Goal: Task Accomplishment & Management: Complete application form

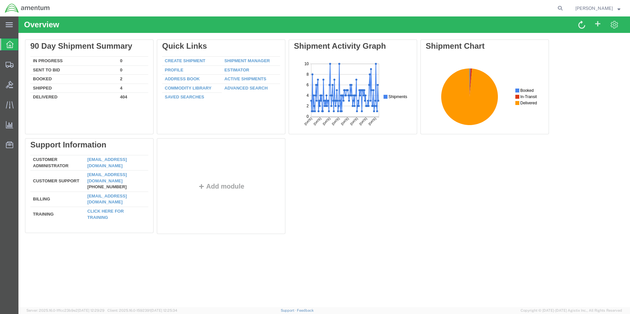
click at [189, 61] on link "Create Shipment" at bounding box center [185, 60] width 41 height 5
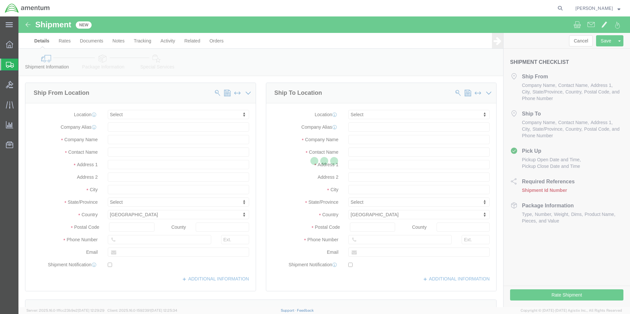
select select
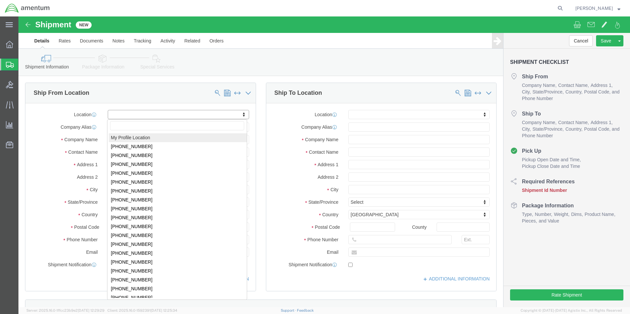
select select "MYPROFILE"
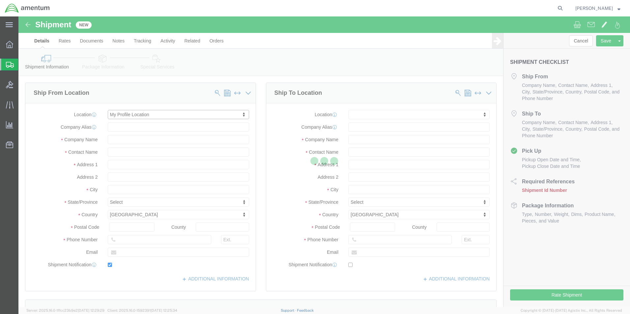
type input "Amentum Services, Inc."
type input "[PERSON_NAME]"
type input "5600 Air Cargo Road"
type input "[US_STATE][GEOGRAPHIC_DATA]"
type input "73159-1109"
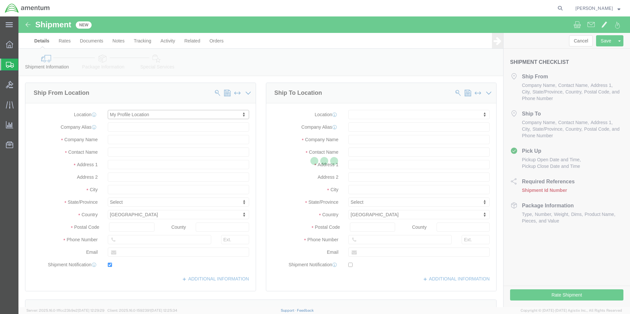
type input "[PHONE_NUMBER]"
type input "[PERSON_NAME][EMAIL_ADDRESS][PERSON_NAME][DOMAIN_NAME]"
checkbox input "true"
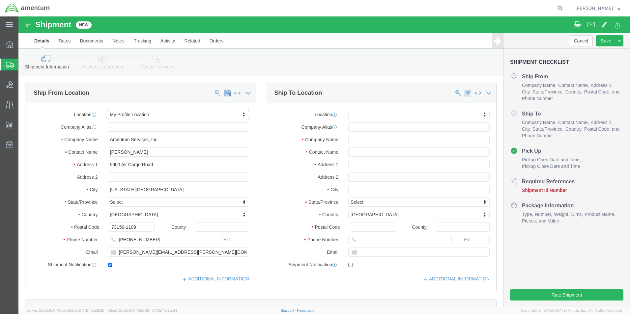
select select "OK"
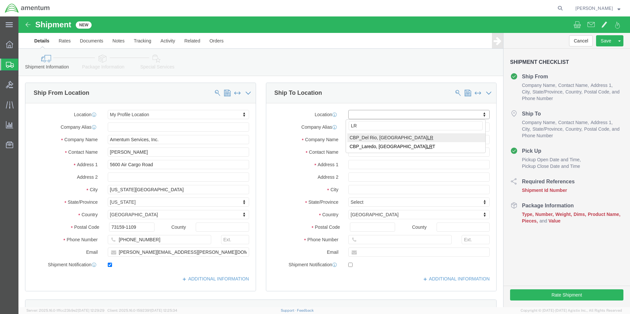
type input "LRT"
select select "49940"
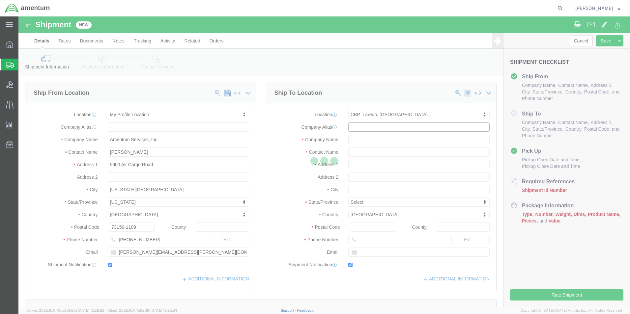
type input "Amentum Services, Inc"
type input "[PERSON_NAME][GEOGRAPHIC_DATA]"
type input "[STREET_ADDRESS][PERSON_NAME]"
type input "Hangar 3"
type input "Laredo"
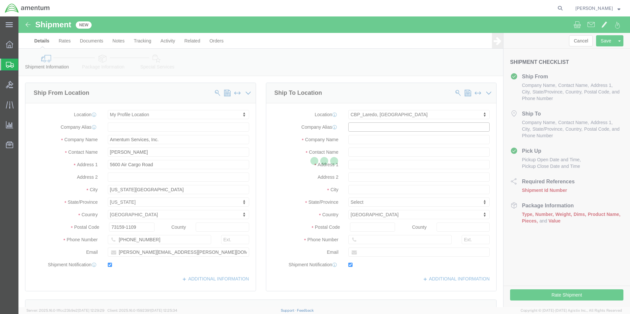
type input "78041"
type input "[PHONE_NUMBER]"
type input "[EMAIL_ADDRESS][PERSON_NAME][DOMAIN_NAME]"
checkbox input "true"
select select "[GEOGRAPHIC_DATA]"
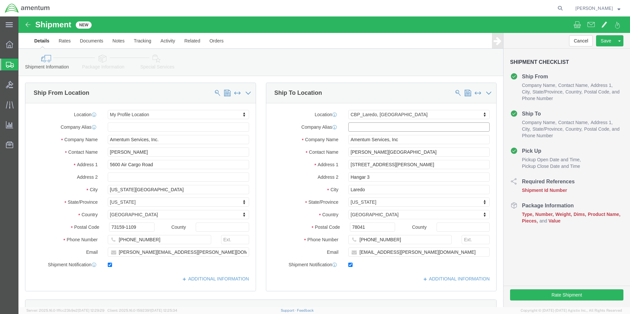
scroll to position [165, 0]
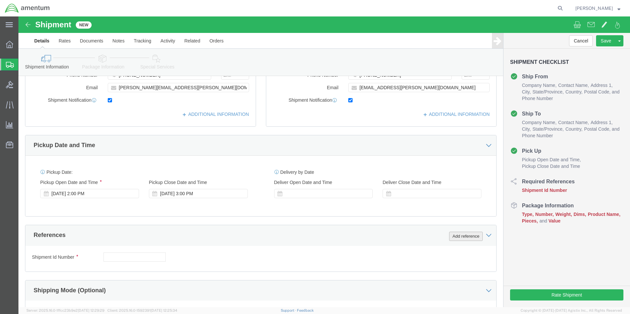
click button "Add reference"
click input "text"
type input "94405"
select select "CUSTREF"
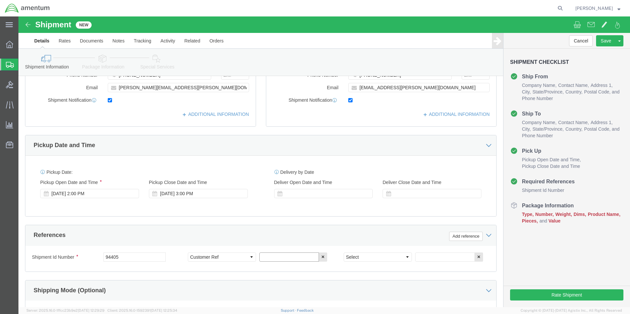
type input "2"
type input "324167"
select select "DEPT"
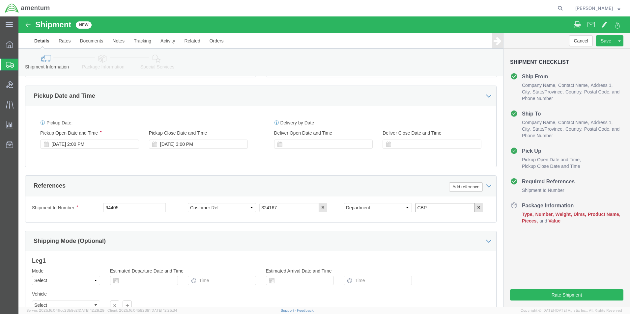
scroll to position [275, 0]
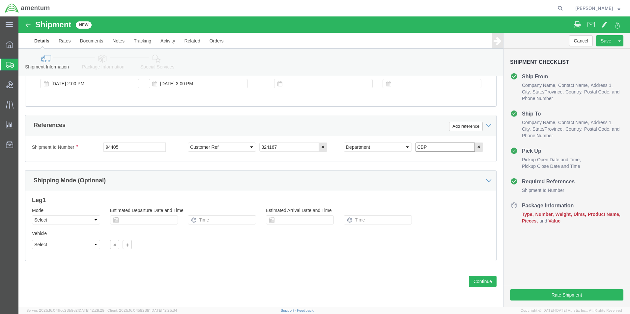
type input "CBP"
click button "Continue"
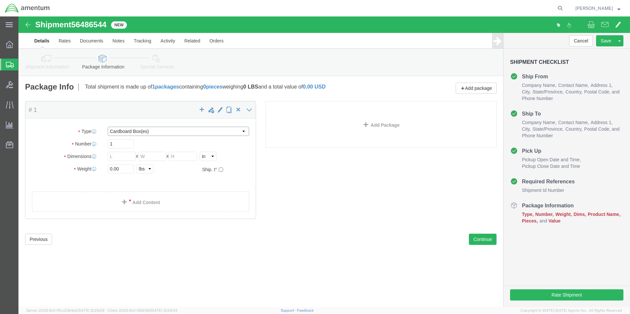
click select "Select BCK Boxes Bale(s) Basket(s) Bolt(s) Bottle(s) Buckets Bulk Bundle(s) Can…"
drag, startPoint x: 131, startPoint y: 114, endPoint x: 138, endPoint y: 121, distance: 9.8
click select "Select BCK Boxes Bale(s) Basket(s) Bolt(s) Bottle(s) Buckets Bulk Bundle(s) Can…"
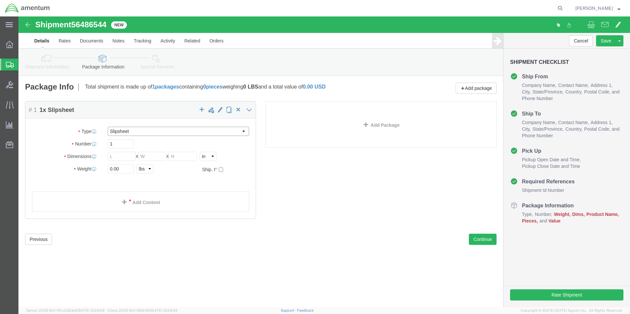
select select "SBX"
click select "Select BCK Boxes Bale(s) Basket(s) Bolt(s) Bottle(s) Buckets Bulk Bundle(s) Can…"
type input "12.25"
type input "11.00"
type input "1.50"
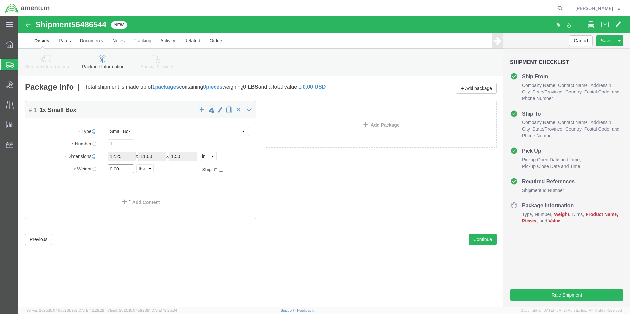
click input "0.00"
type input "1.00"
click link "Add Content"
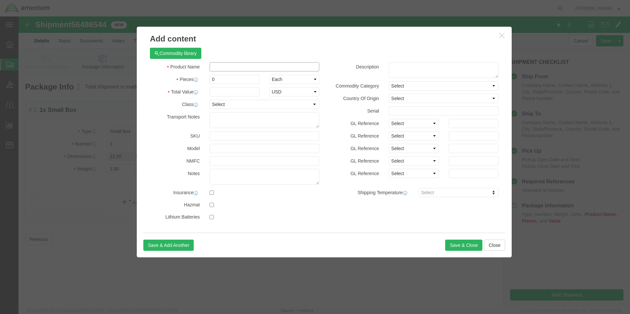
click input "text"
type input "PACKING"
type input "6.00"
type input "400.00"
select select "USD"
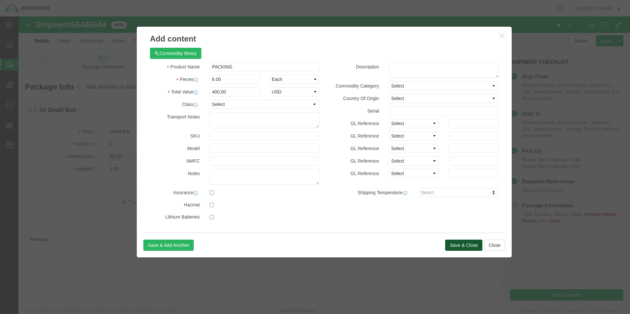
click button "Save & Close"
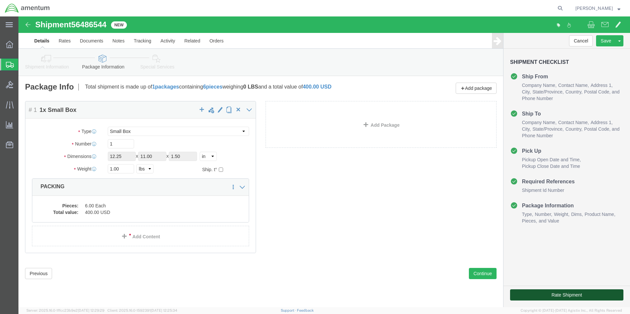
click button "Rate Shipment"
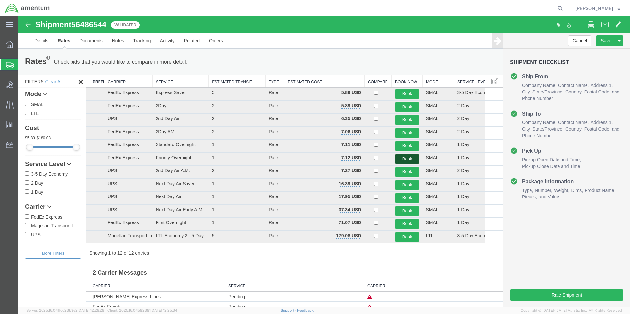
click at [406, 158] on button "Book" at bounding box center [407, 160] width 24 height 10
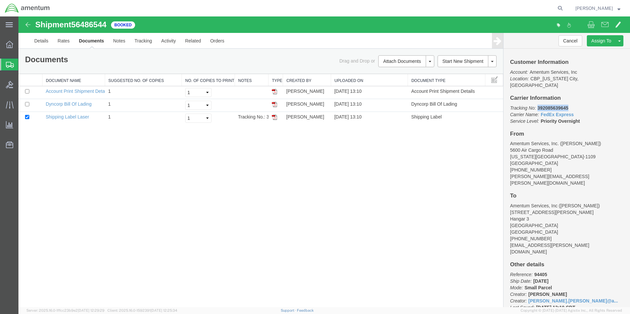
drag, startPoint x: 571, startPoint y: 102, endPoint x: 539, endPoint y: 102, distance: 32.0
click at [539, 105] on p "Tracking No: 392085639645 Carrier Name: FedEx Express FedEx Express Service Lev…" at bounding box center [566, 115] width 113 height 20
copy b "392085639645"
click at [274, 117] on img at bounding box center [274, 117] width 5 height 5
click at [274, 105] on img at bounding box center [274, 104] width 5 height 5
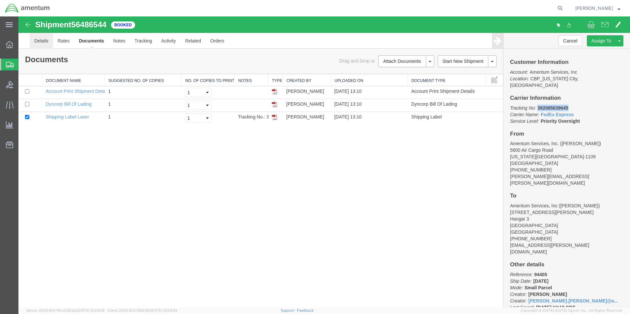
click at [40, 40] on link "Details" at bounding box center [41, 41] width 23 height 16
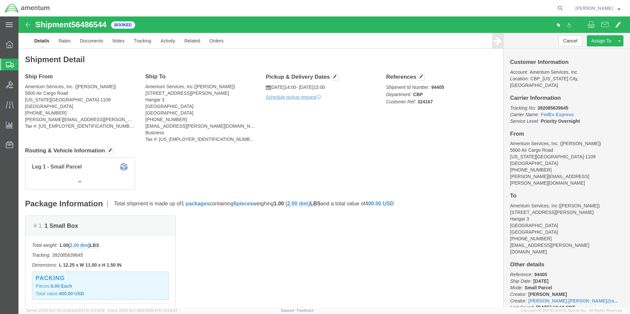
drag, startPoint x: 8, startPoint y: 22, endPoint x: 15, endPoint y: 27, distance: 9.0
click at [8, 22] on icon at bounding box center [9, 24] width 7 height 5
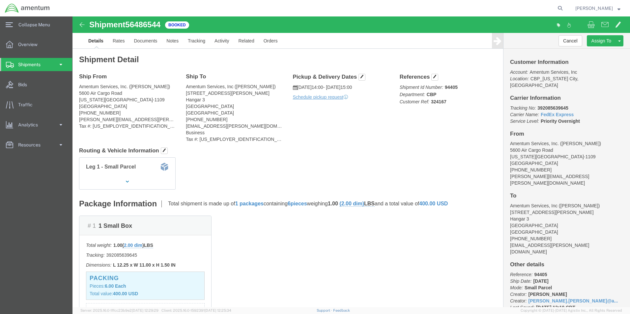
click at [62, 65] on span at bounding box center [61, 64] width 6 height 13
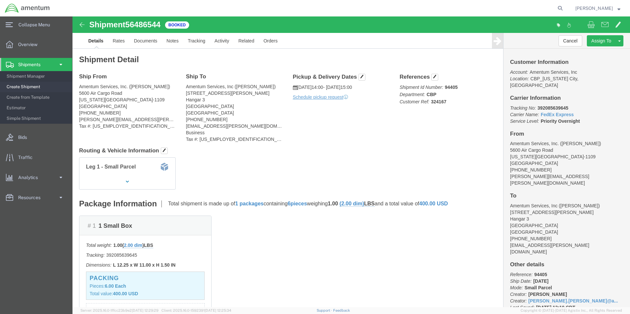
click at [40, 85] on span "Create Shipment" at bounding box center [37, 86] width 61 height 13
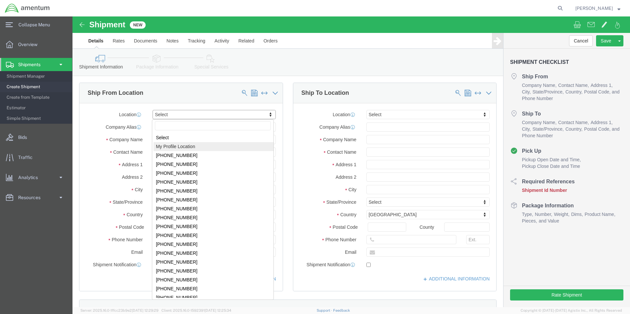
select select "MYPROFILE"
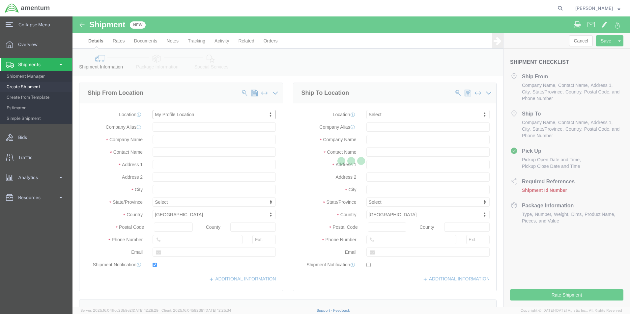
type input "5600 Air Cargo Road"
type input "73159-1109"
type input "[PHONE_NUMBER]"
type input "[PERSON_NAME][EMAIL_ADDRESS][PERSON_NAME][DOMAIN_NAME]"
checkbox input "true"
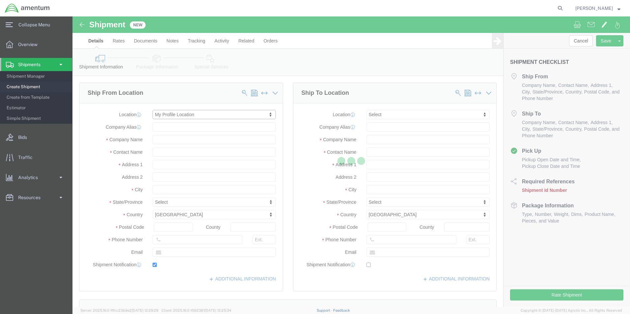
type input "Amentum Services, Inc."
type input "[PERSON_NAME]"
type input "[US_STATE][GEOGRAPHIC_DATA]"
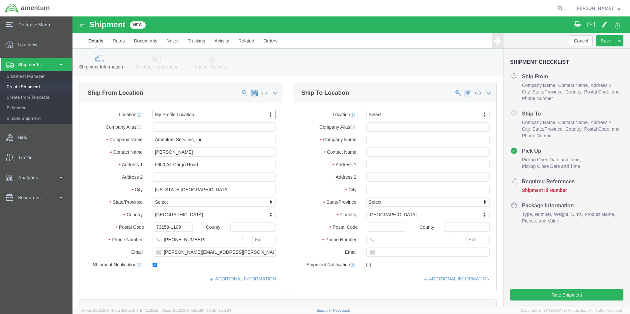
select select "OK"
click input "text"
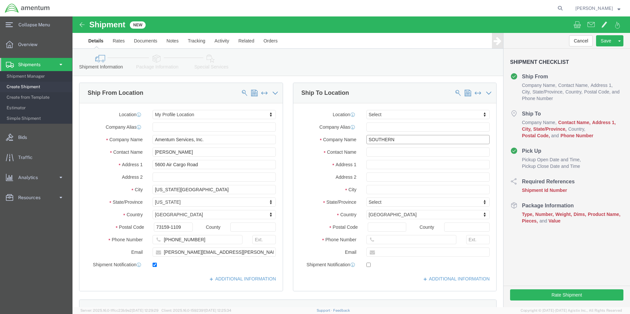
drag, startPoint x: 412, startPoint y: 168, endPoint x: 410, endPoint y: 191, distance: 23.1
click div "Location Select Select My Profile Location [PHONE_NUMBER] [PHONE_NUMBER] [PHONE…"
click input "SOUTHERN"
drag, startPoint x: 328, startPoint y: 123, endPoint x: 268, endPoint y: 125, distance: 60.0
click div "Company Name SOUTHERN S"
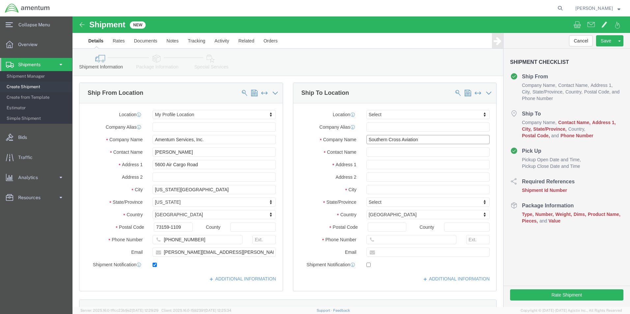
type input "Southern Cross Aviation"
type input "B"
type input "Attn: Core Returns"
type input "[STREET_ADDRESS]"
type input "[GEOGRAPHIC_DATA]"
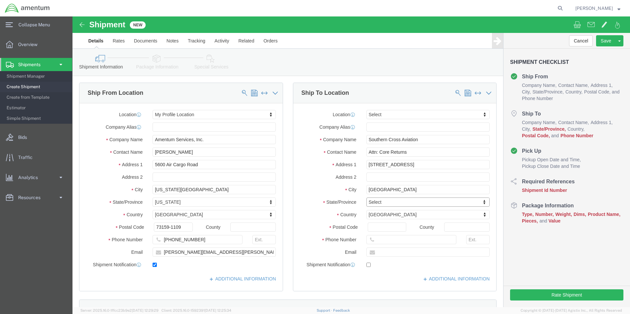
type input "f"
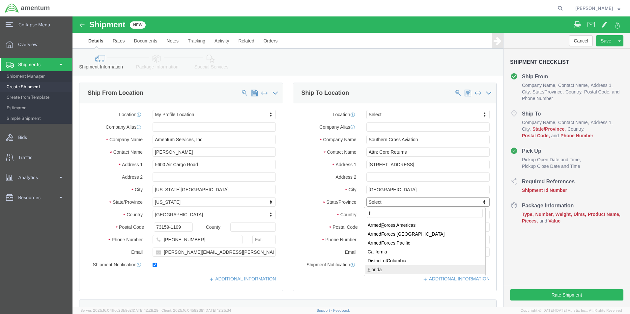
select select "FL"
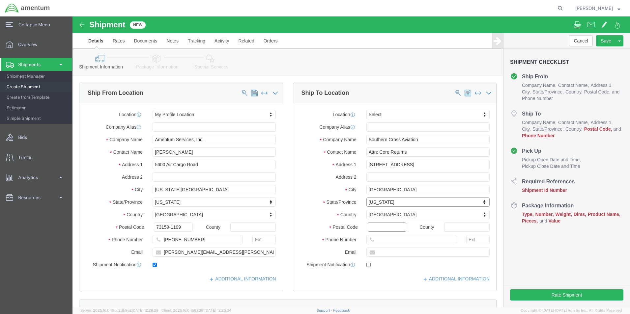
click input "Postal Code"
type input "33309"
click input "text"
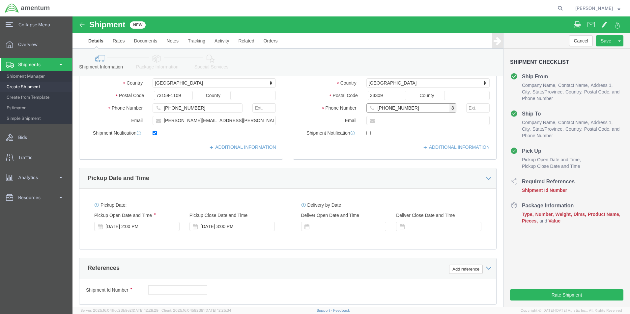
type input "[PHONE_NUMBER]"
click button "Add reference"
click select "Select Account Type Activity ID Airline Appointment Number ASN Batch Request # …"
select select "DEPT"
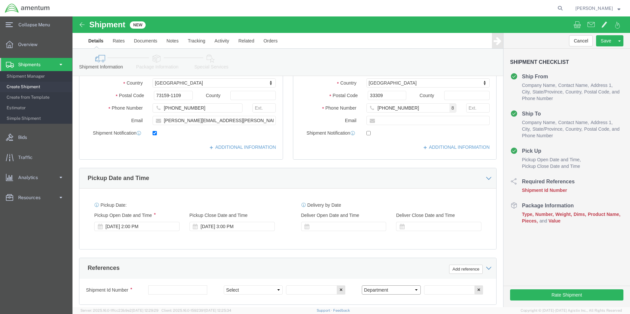
click select "Select Account Type Activity ID Airline Appointment Number ASN Batch Request # …"
click input "text"
type input "CBP"
drag, startPoint x: 171, startPoint y: 266, endPoint x: 170, endPoint y: 273, distance: 6.3
click div "Shipment Id Number Select Account Type Activity ID Airline Appointment Number A…"
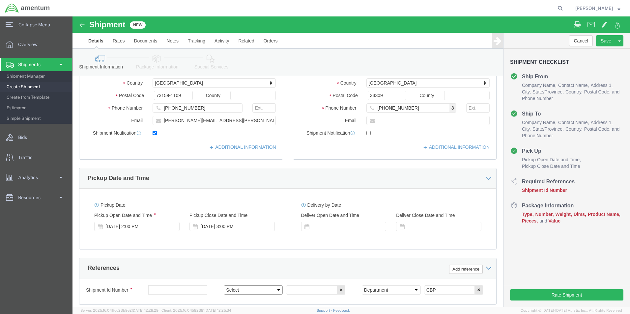
click select "Select Account Type Activity ID Airline Appointment Number ASN Batch Request # …"
select select "CUSTREF"
click select "Select Account Type Activity ID Airline Appointment Number ASN Batch Request # …"
click input "text"
type input "CBP0042594"
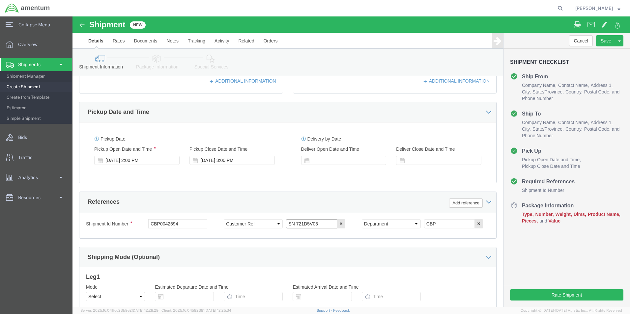
scroll to position [264, 0]
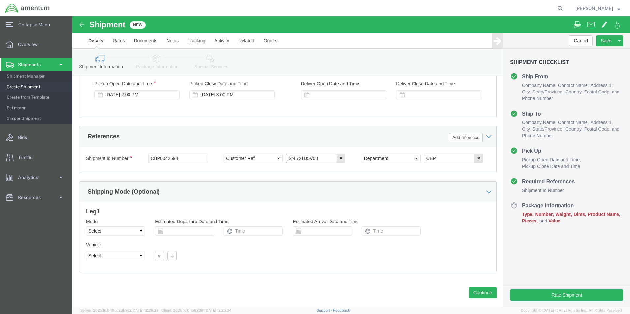
type input "SN 721D5V03"
click button "Continue"
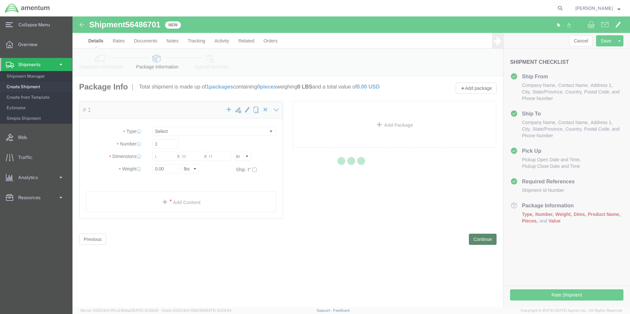
select select "CBOX"
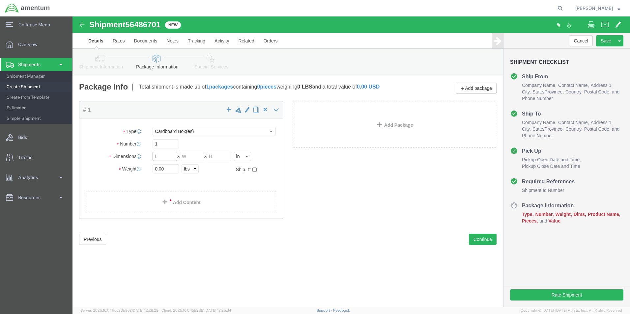
click input "text"
type input "9"
type input "8.00"
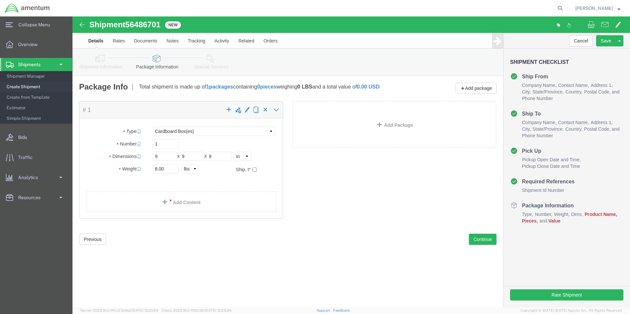
click div "Package Content # 1 x Package Type Select BCK Boxes Bale(s) Basket(s) Bolt(s) B…"
click link "Add Content"
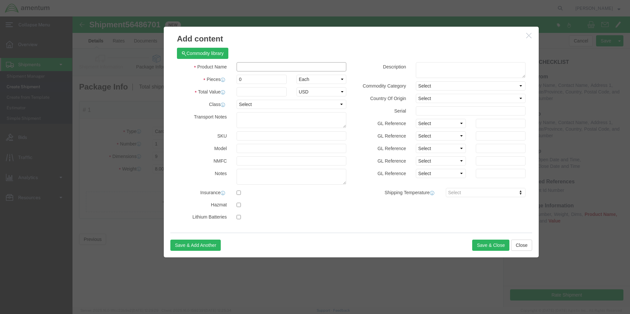
click input "text"
type input "NRFI FUEL SERVO"
type input "1.00"
type input "1000.00"
select select "USD"
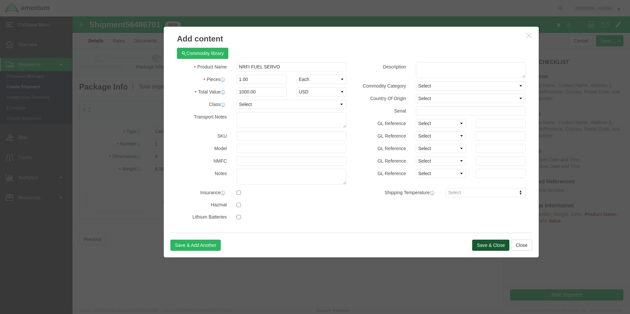
click button "Save & Close"
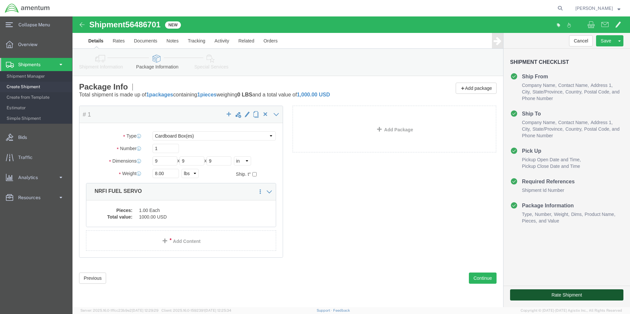
click button "Rate Shipment"
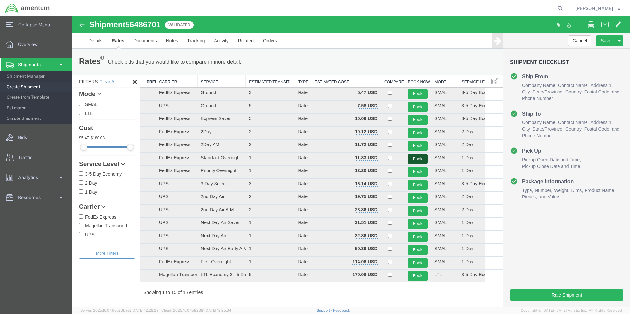
click at [409, 159] on button "Book" at bounding box center [418, 160] width 20 height 10
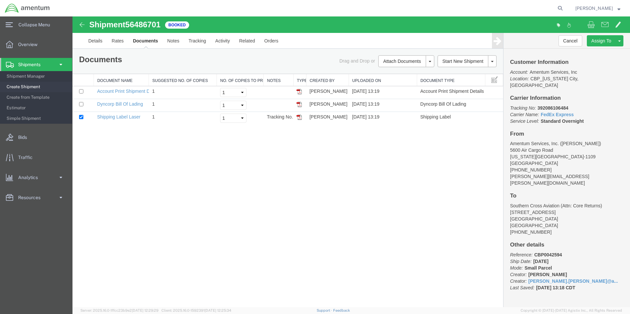
drag, startPoint x: 298, startPoint y: 118, endPoint x: 382, endPoint y: 163, distance: 96.0
click at [298, 118] on img at bounding box center [299, 117] width 5 height 5
click at [301, 105] on img at bounding box center [299, 104] width 5 height 5
drag, startPoint x: 104, startPoint y: 39, endPoint x: 108, endPoint y: 53, distance: 14.9
click at [104, 39] on link "Details" at bounding box center [95, 41] width 23 height 16
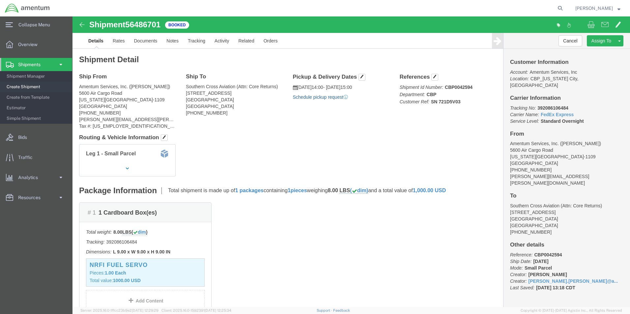
click link "Schedule pickup request"
drag, startPoint x: 20, startPoint y: 85, endPoint x: 37, endPoint y: 88, distance: 16.4
click at [20, 85] on span "Create Shipment" at bounding box center [37, 86] width 61 height 13
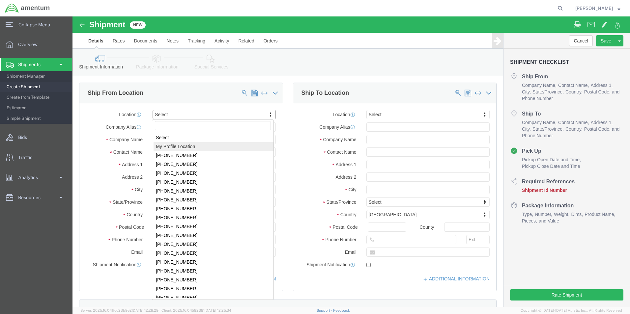
select select "MYPROFILE"
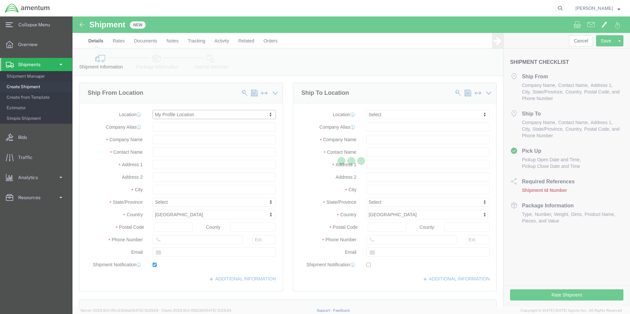
type input "5600 Air Cargo Road"
type input "73159-1109"
type input "[PHONE_NUMBER]"
type input "[PERSON_NAME][EMAIL_ADDRESS][PERSON_NAME][DOMAIN_NAME]"
checkbox input "true"
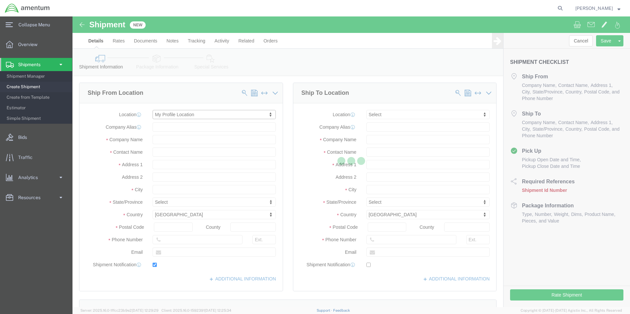
type input "Amentum Services, Inc."
type input "[PERSON_NAME]"
type input "[US_STATE][GEOGRAPHIC_DATA]"
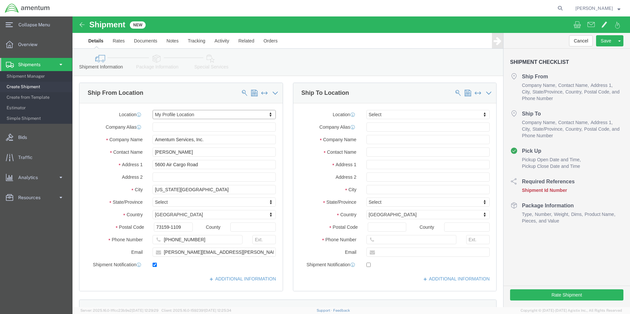
select select "OK"
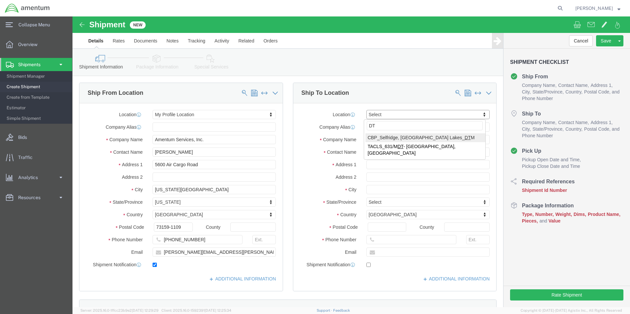
type input "DTM"
select select "49921"
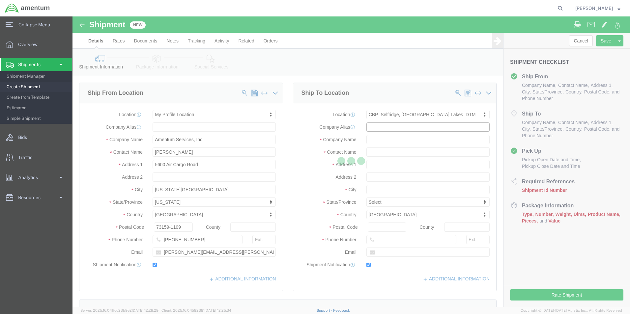
type input "[STREET_ADDRESS]"
type input "Building 1422"
type input "48045"
type input "[PHONE_NUMBER]"
type input "[PERSON_NAME][EMAIL_ADDRESS][PERSON_NAME][DOMAIN_NAME]"
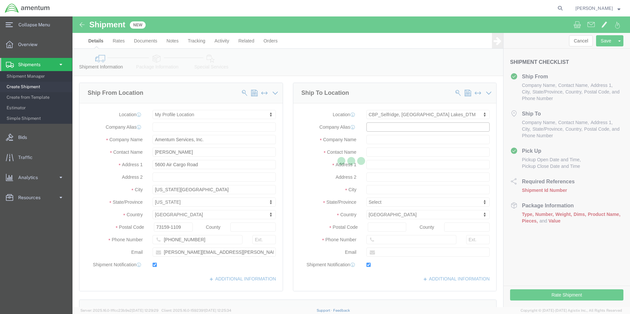
checkbox input "true"
type input "Amentum Services, Inc"
type input "[PERSON_NAME]"
type input "Selfridge"
select select "MI"
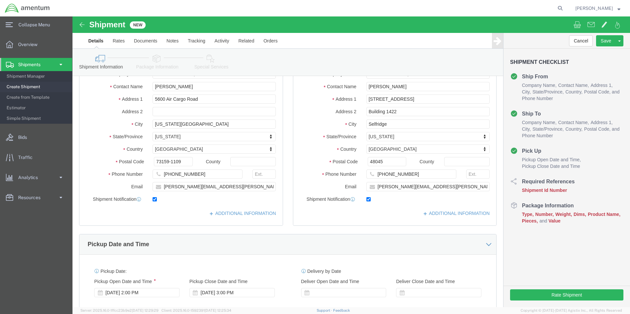
scroll to position [165, 0]
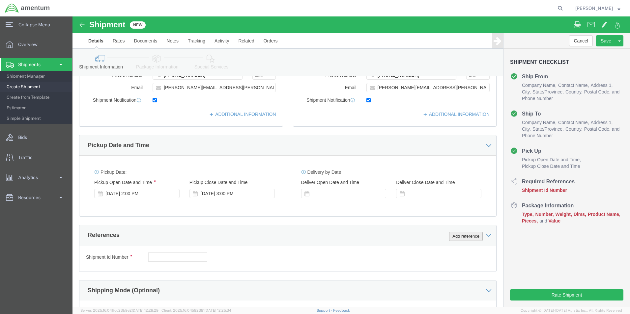
click button "Add reference"
click select "Select Account Type Activity ID Airline Appointment Number ASN Batch Request # …"
select select "DEPT"
click select "Select Account Type Activity ID Airline Appointment Number ASN Batch Request # …"
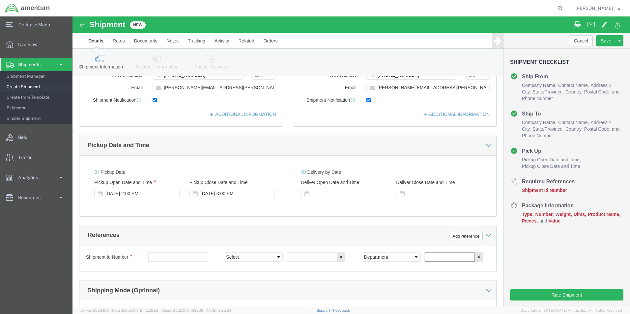
click input "text"
type input "CBP"
drag, startPoint x: 190, startPoint y: 242, endPoint x: 185, endPoint y: 235, distance: 8.9
click select "Select Account Type Activity ID Airline Appointment Number ASN Batch Request # …"
select select "CUSTREF"
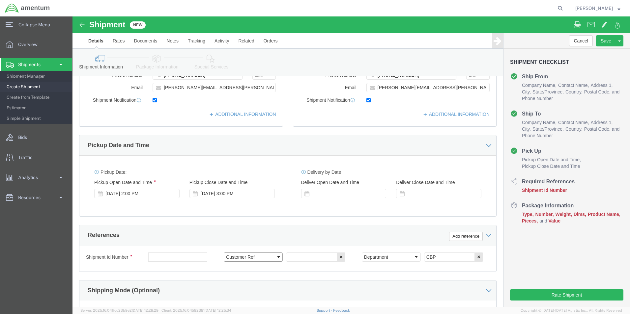
click select "Select Account Type Activity ID Airline Appointment Number ASN Batch Request # …"
click input "text"
type input "94413"
type input "2"
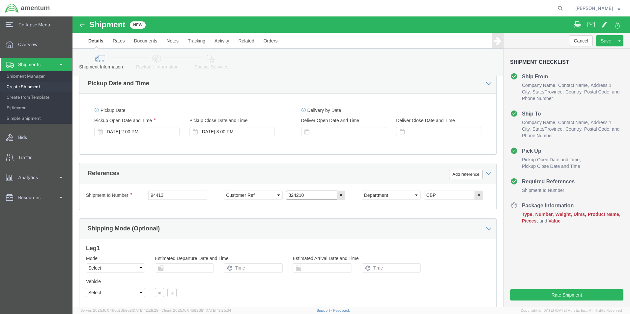
scroll to position [275, 0]
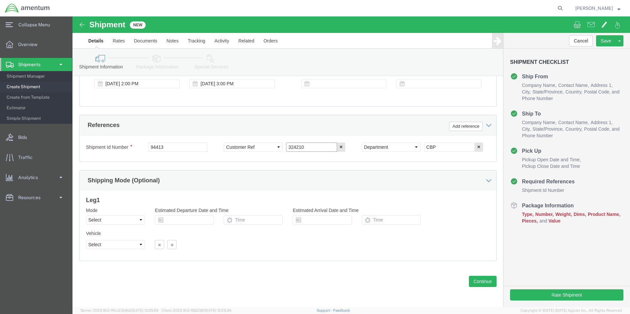
type input "324210"
click button "Continue"
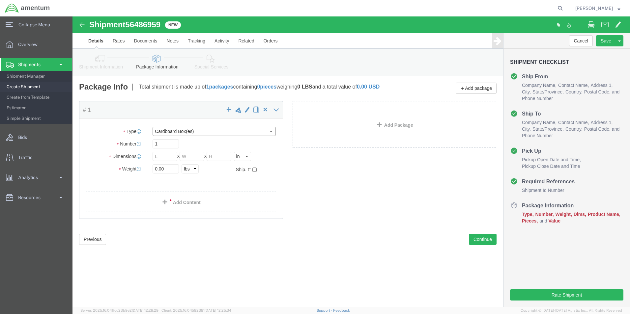
click select "Select BCK Boxes Bale(s) Basket(s) Bolt(s) Bottle(s) Buckets Bulk Bundle(s) Can…"
select select "SBX"
click select "Select BCK Boxes Bale(s) Basket(s) Bolt(s) Bottle(s) Buckets Bulk Bundle(s) Can…"
type input "12.25"
type input "11.00"
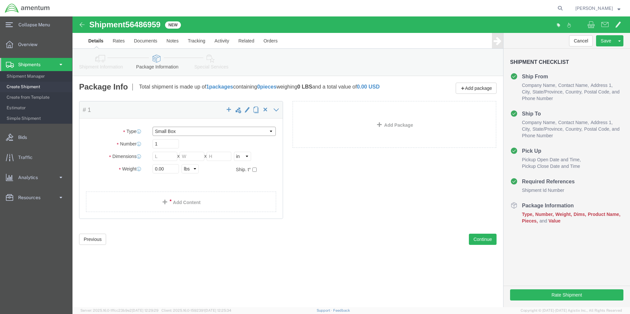
type input "1.50"
click input "0.00"
type input "1.00"
click link "Add Content"
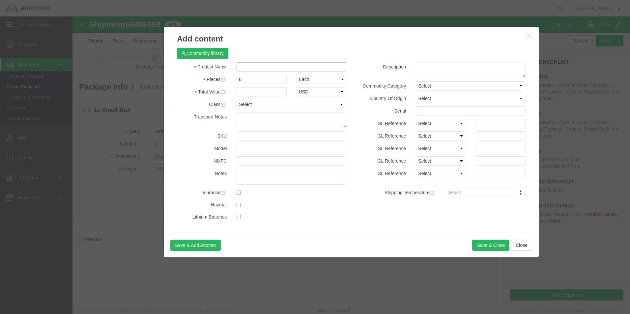
click input "text"
type input "P"
type input "SPRING PIN"
type input "5.00"
type input "15.00"
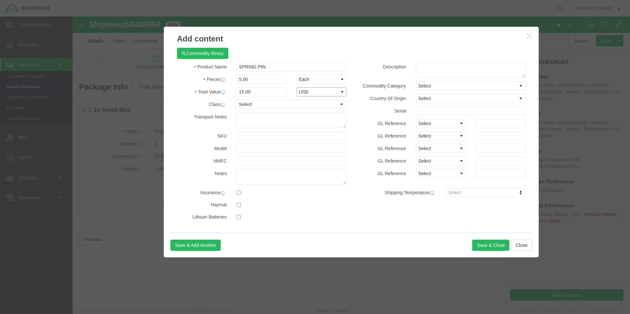
select select "USD"
click button "Save & Close"
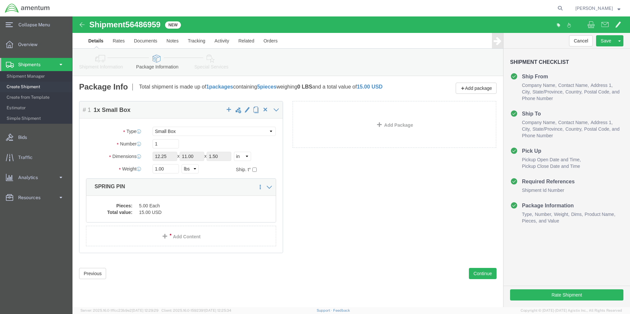
drag, startPoint x: 28, startPoint y: 42, endPoint x: 222, endPoint y: 144, distance: 219.3
click icon
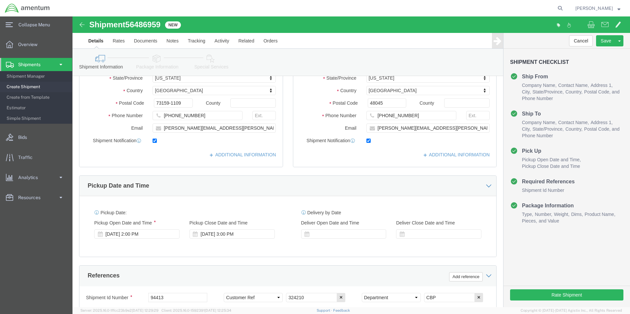
scroll to position [198, 0]
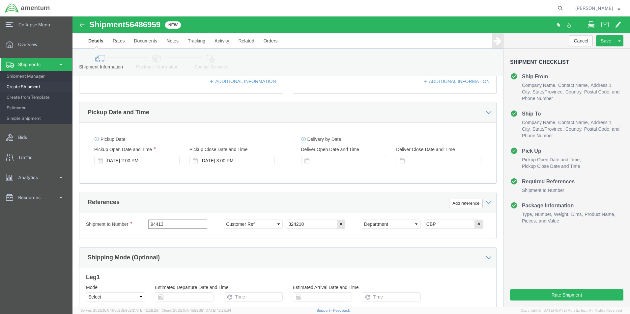
click input "94413"
type input "94415"
click button "Rate Shipment"
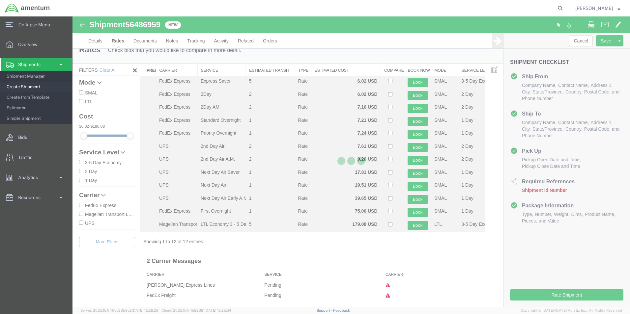
scroll to position [0, 0]
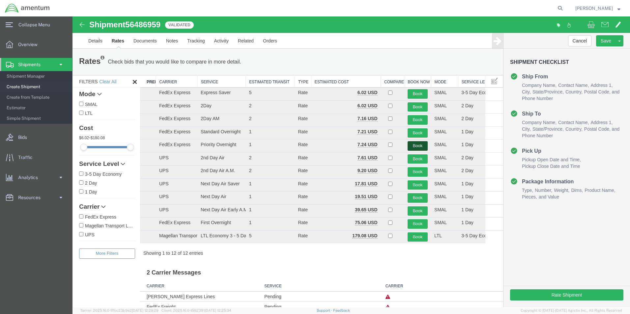
click at [408, 148] on button "Book" at bounding box center [418, 146] width 20 height 10
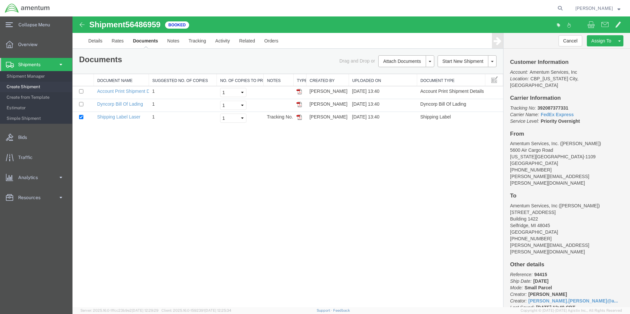
drag, startPoint x: 298, startPoint y: 116, endPoint x: 416, endPoint y: 218, distance: 155.8
click at [298, 116] on img at bounding box center [299, 117] width 5 height 5
click at [298, 103] on img at bounding box center [299, 104] width 5 height 5
drag, startPoint x: 572, startPoint y: 101, endPoint x: 538, endPoint y: 103, distance: 35.0
click at [538, 105] on p "Tracking No: 392087377331 Carrier Name: FedEx Express FedEx Express Service Lev…" at bounding box center [566, 115] width 113 height 20
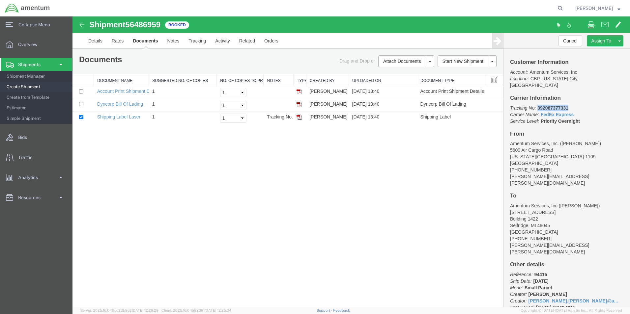
copy b "392087377331"
